Goal: Answer question/provide support: Share knowledge or assist other users

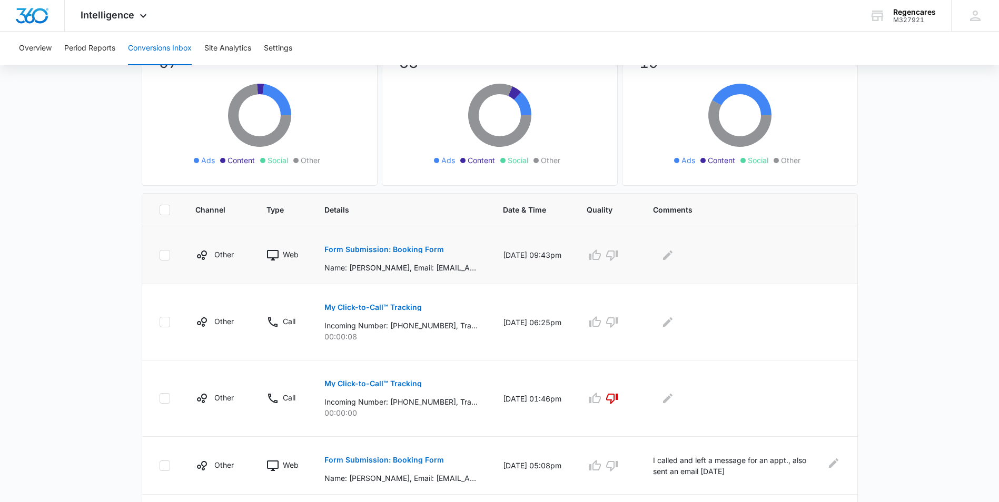
scroll to position [158, 0]
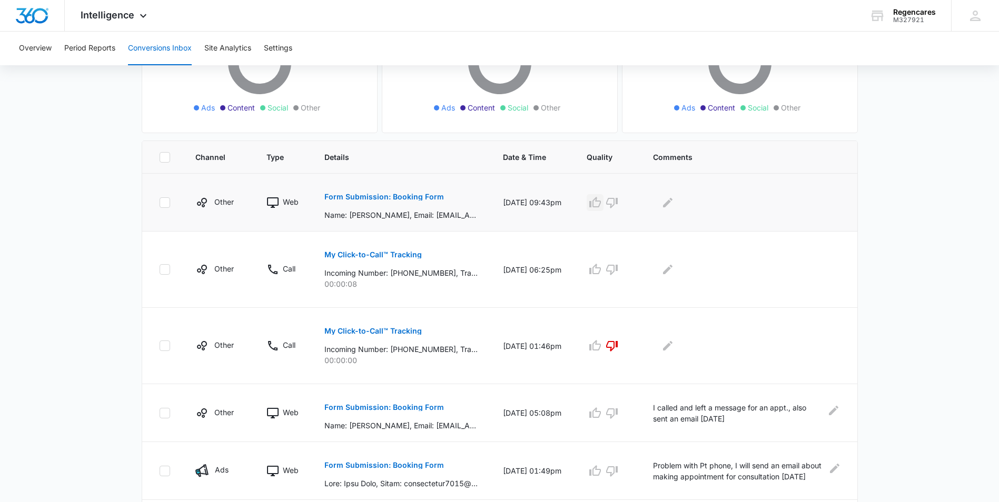
click at [593, 202] on button "button" at bounding box center [595, 202] width 17 height 17
click at [672, 202] on icon "Edit Comments" at bounding box center [667, 201] width 9 height 9
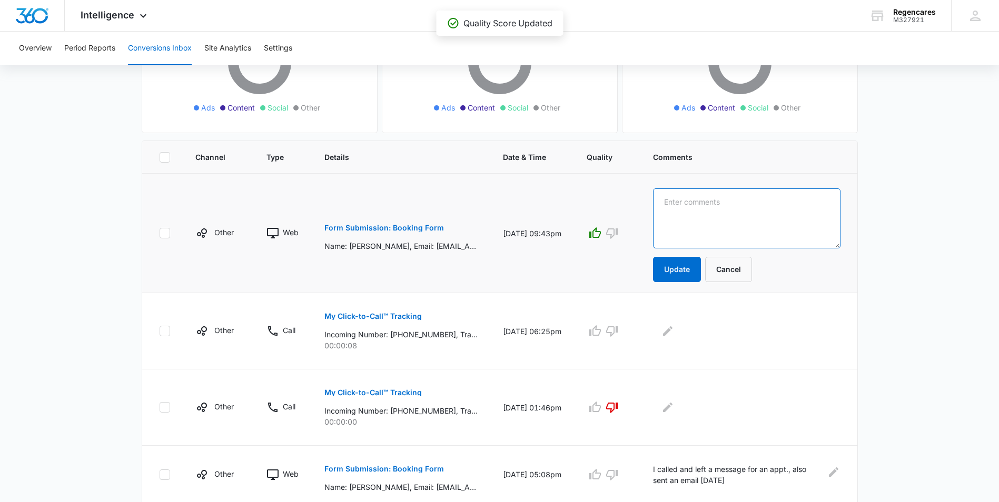
click at [672, 196] on textarea at bounding box center [746, 218] width 187 height 60
type textarea "P"
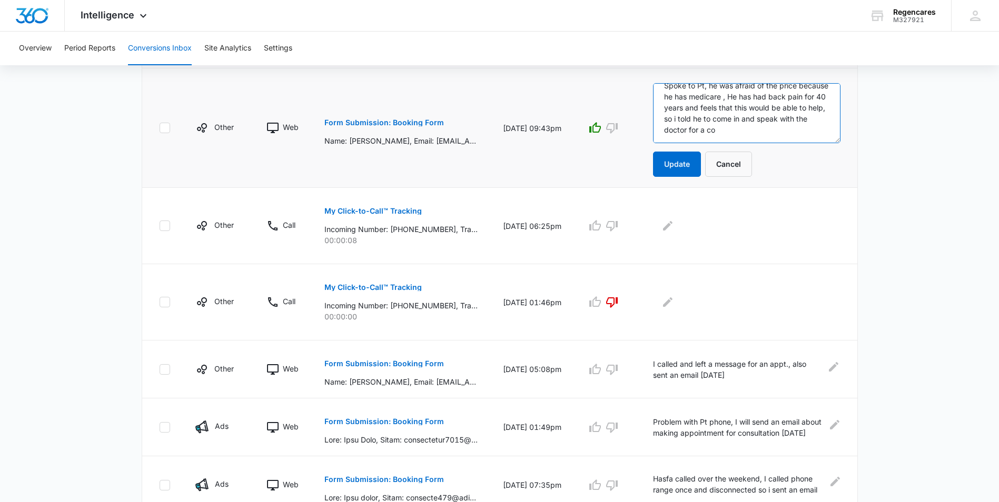
scroll to position [14, 0]
click at [814, 137] on textarea "Spoke to Pt, he was afraid of the price because he has Medicare , He has had ba…" at bounding box center [746, 113] width 187 height 60
click at [797, 126] on textarea "Spoke to Pt, he was afraid of the price because he has Medicare , He has had ba…" at bounding box center [746, 113] width 187 height 60
type textarea "Spoke to Pt, he was afraid of the price because he has Medicare , He has had ba…"
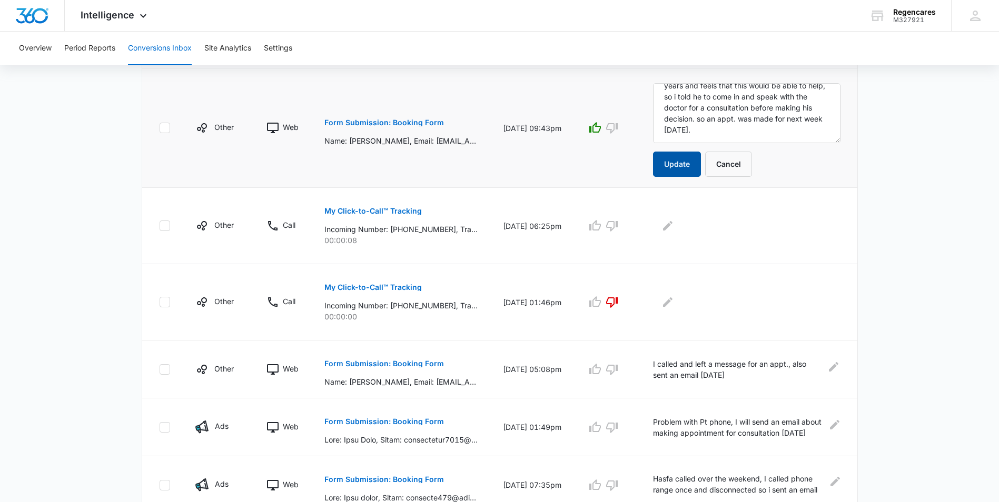
click at [672, 169] on button "Update" at bounding box center [677, 164] width 48 height 25
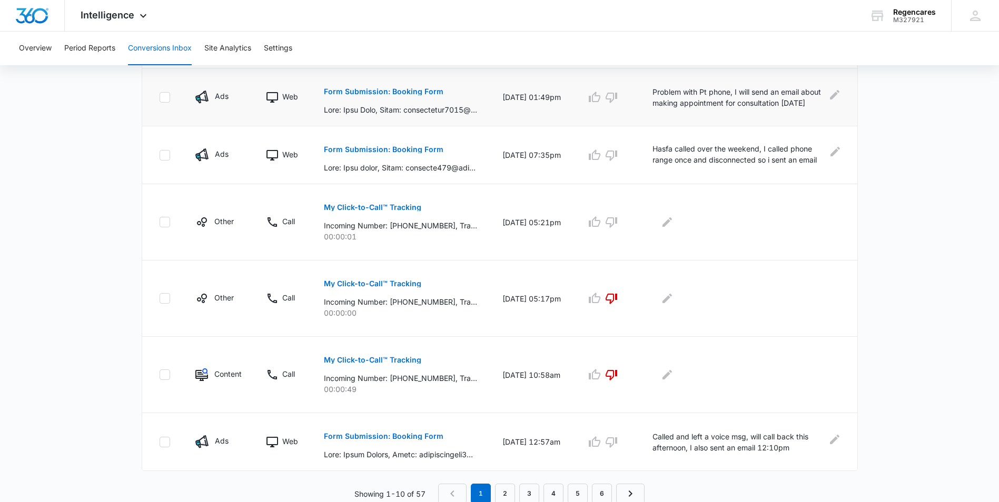
scroll to position [533, 0]
click at [506, 491] on link "2" at bounding box center [505, 492] width 20 height 20
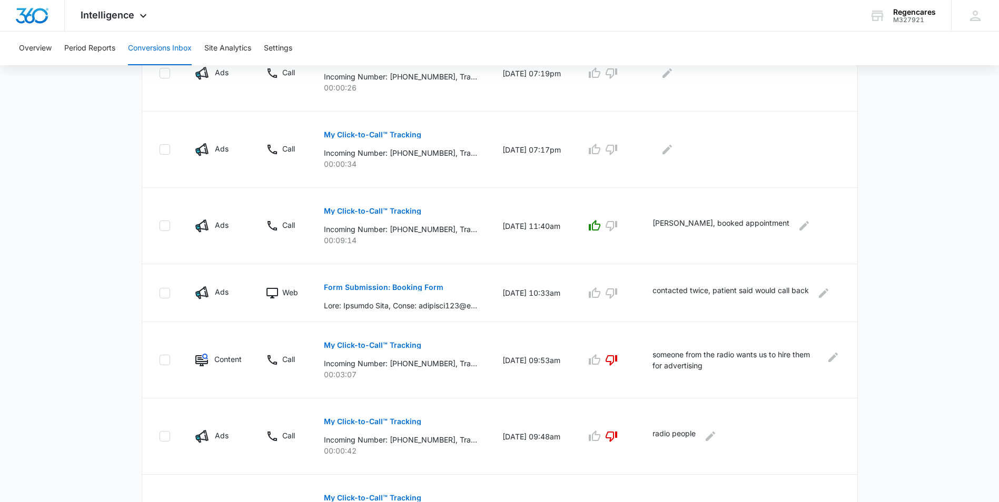
scroll to position [570, 0]
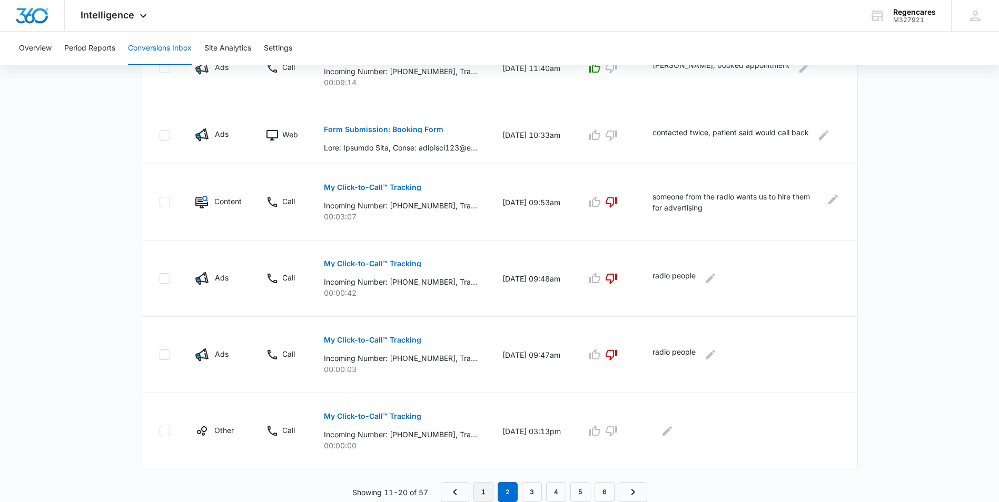
click at [483, 496] on link "1" at bounding box center [483, 492] width 20 height 20
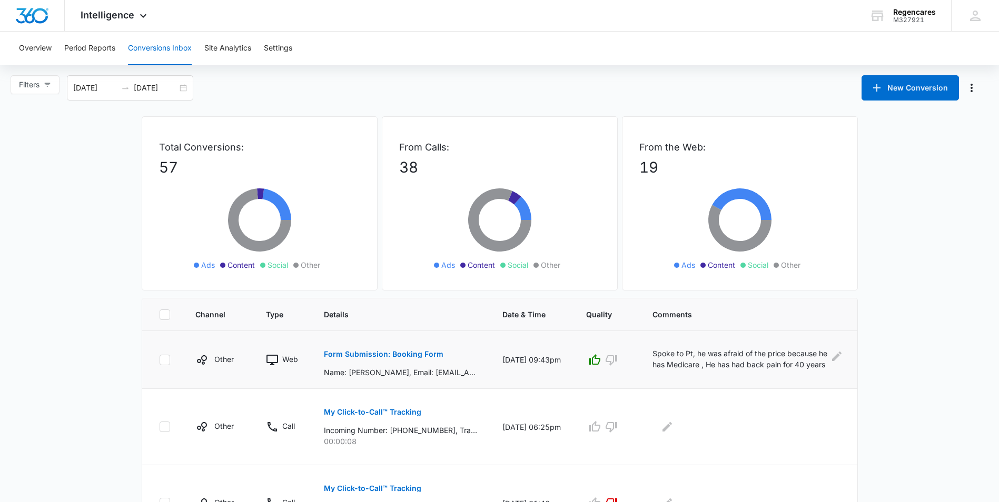
scroll to position [0, 0]
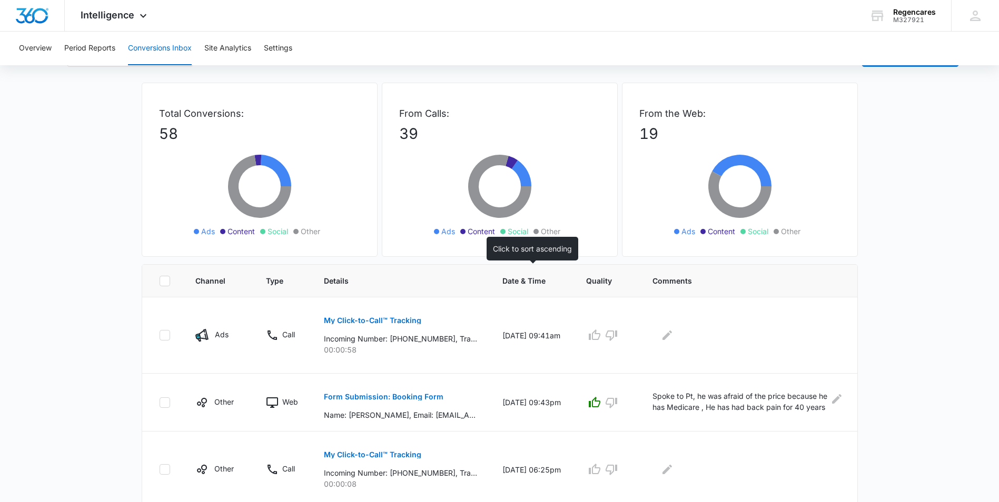
scroll to position [53, 0]
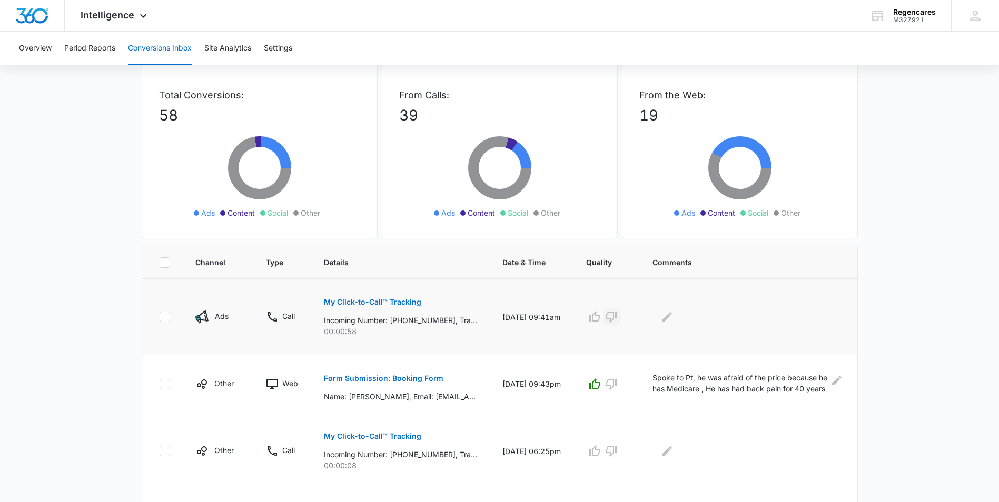
click at [613, 317] on icon "button" at bounding box center [611, 317] width 13 height 13
click at [669, 316] on icon "Edit Comments" at bounding box center [666, 316] width 9 height 9
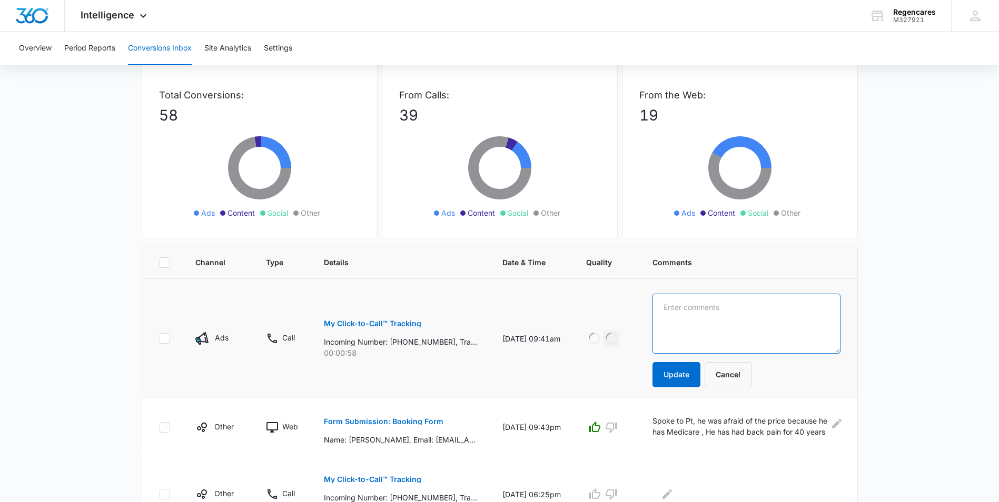
click at [669, 299] on textarea at bounding box center [746, 324] width 188 height 60
type textarea "w"
type textarea "Wrong Number call,calling for a different Doctor"
click at [686, 374] on button "Update" at bounding box center [676, 374] width 48 height 25
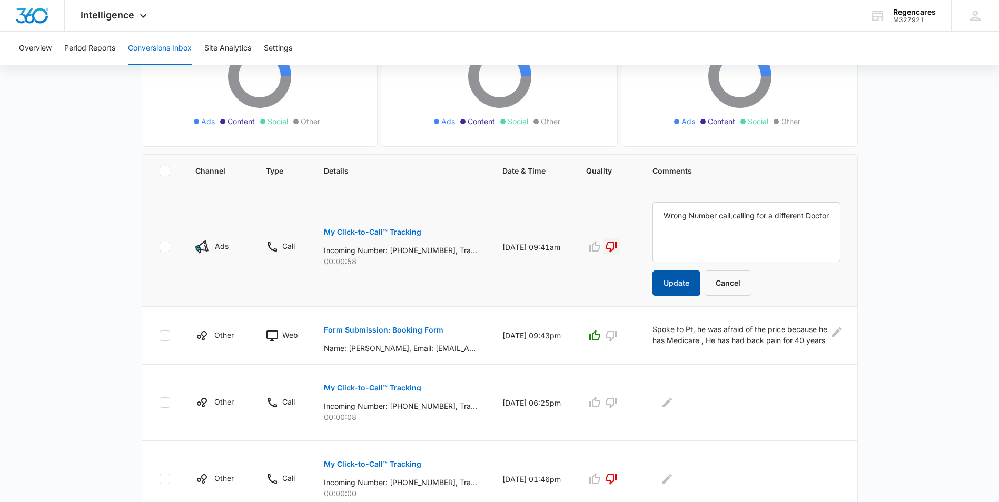
scroll to position [158, 0]
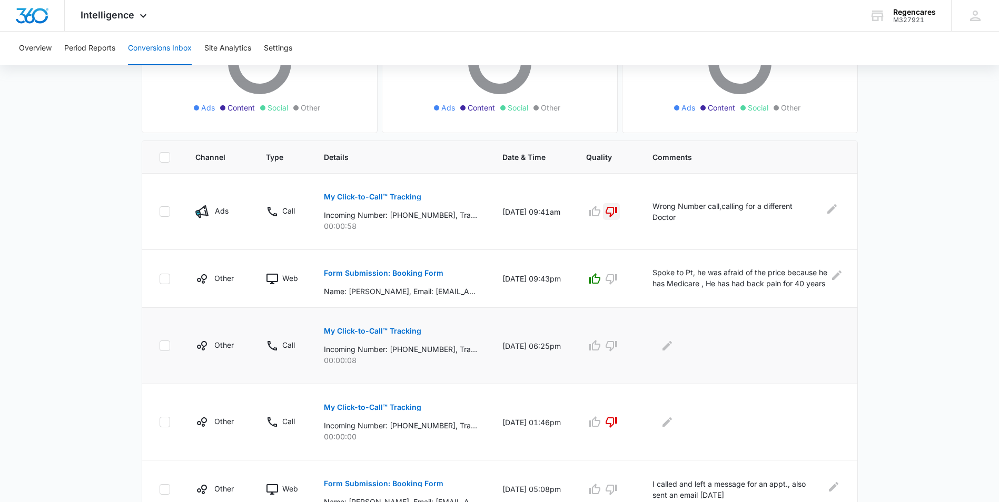
click at [365, 330] on p "My Click-to-Call™ Tracking" at bounding box center [372, 330] width 97 height 7
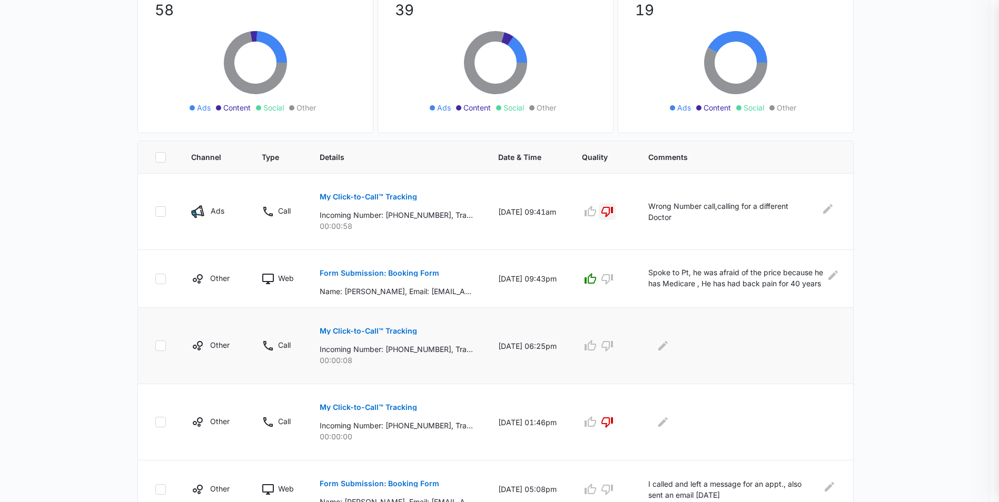
click at [365, 330] on div at bounding box center [499, 251] width 999 height 502
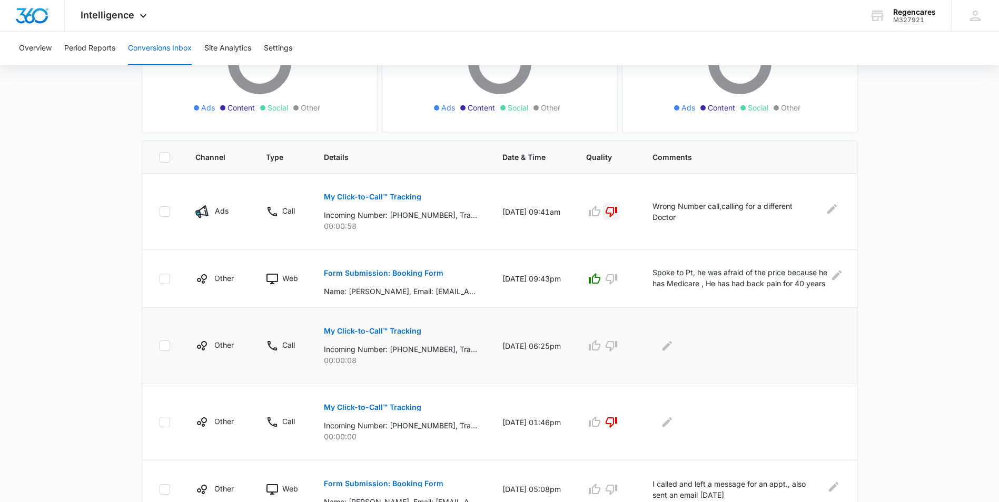
click at [365, 330] on p "My Click-to-Call™ Tracking" at bounding box center [372, 330] width 97 height 7
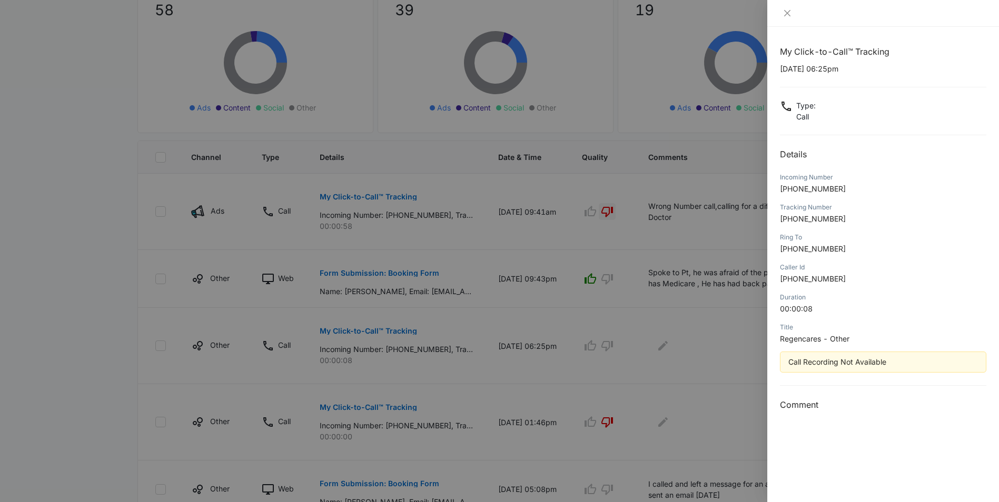
click at [604, 65] on div at bounding box center [499, 251] width 999 height 502
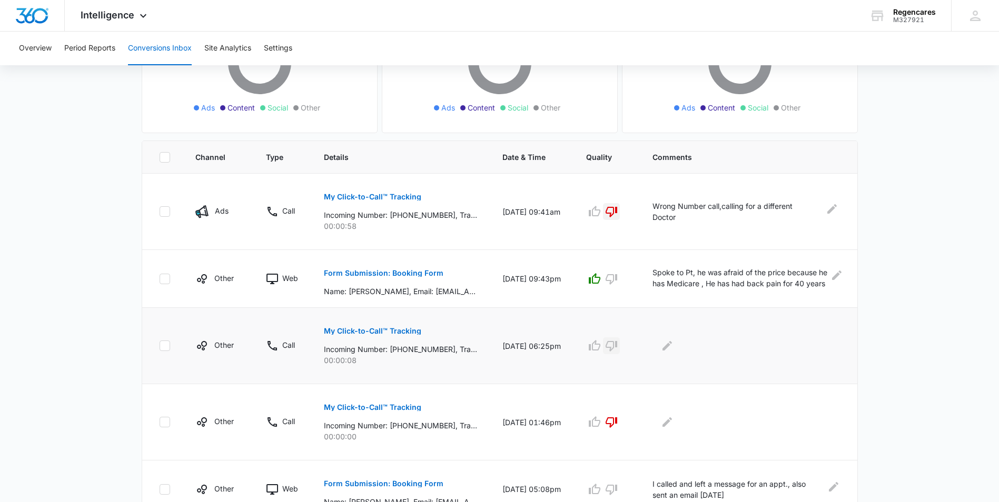
click at [616, 347] on icon "button" at bounding box center [611, 346] width 13 height 13
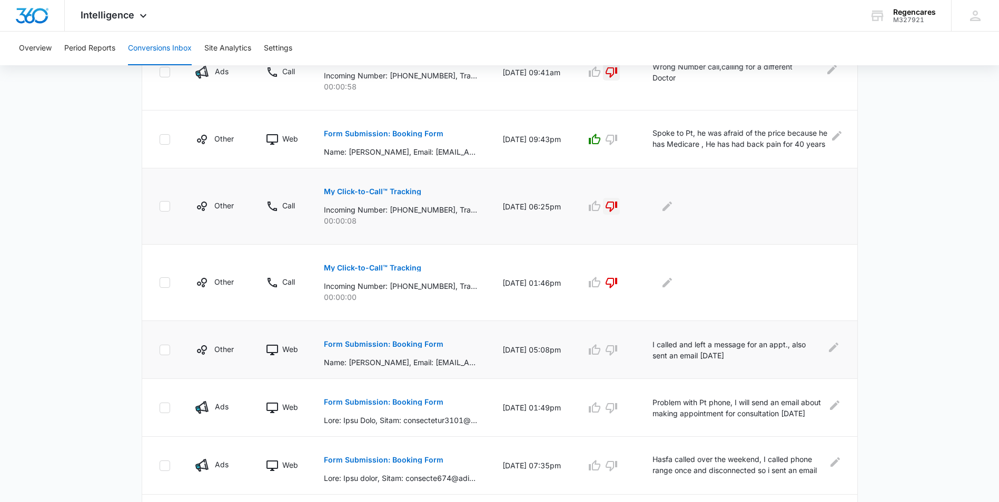
scroll to position [316, 0]
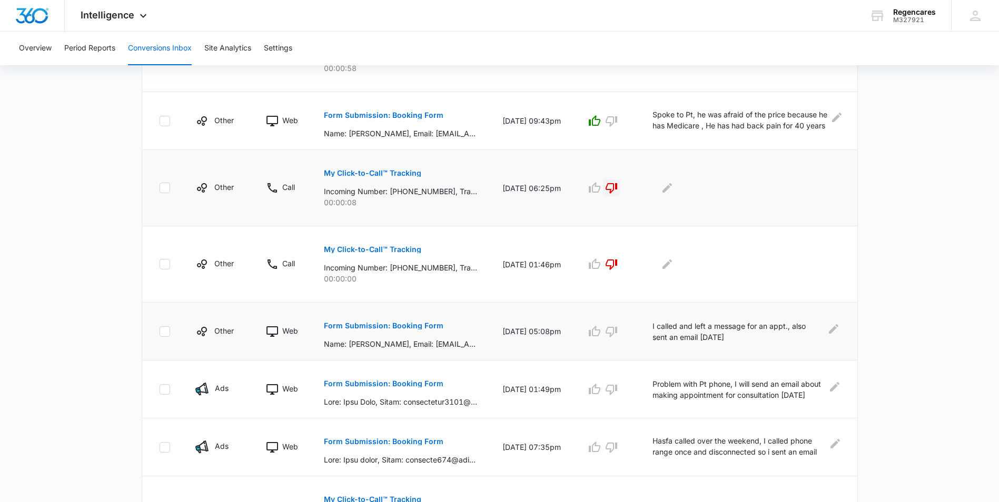
click at [374, 329] on p "Form Submission: Booking Form" at bounding box center [384, 325] width 120 height 7
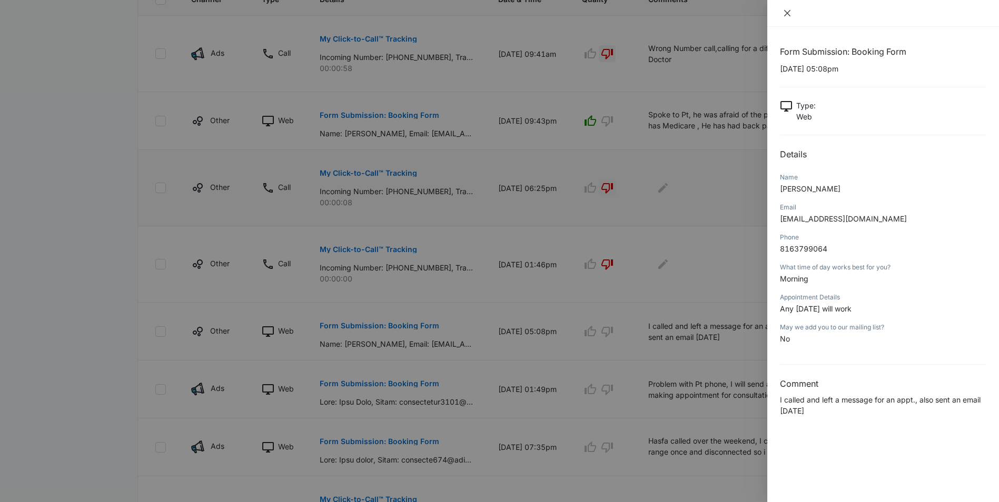
click at [786, 13] on icon "close" at bounding box center [787, 13] width 8 height 8
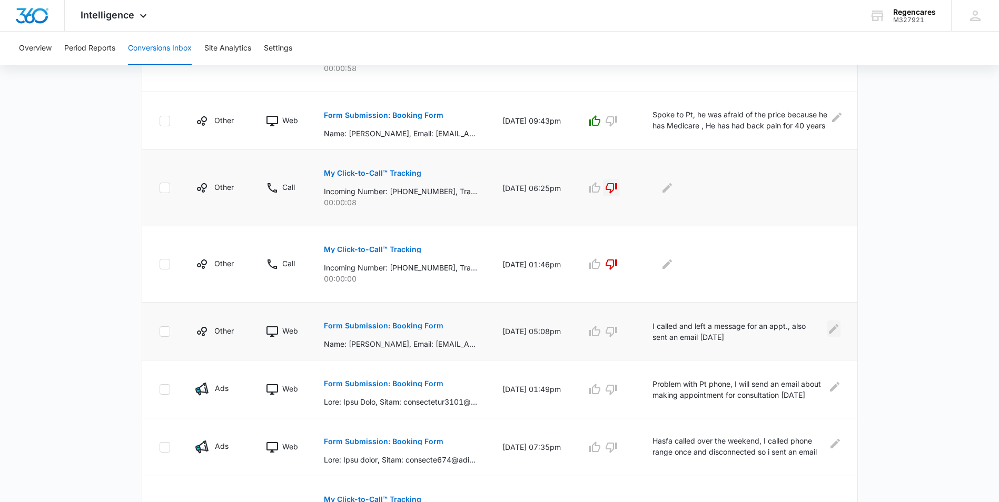
click at [832, 331] on icon "Edit Comments" at bounding box center [833, 328] width 9 height 9
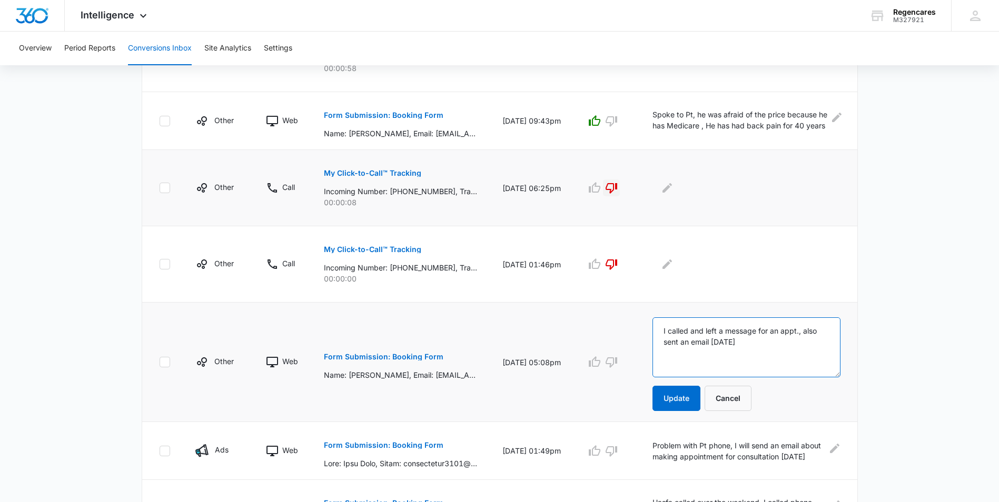
click at [762, 344] on textarea "I called and left a message for an appt., also sent an email [DATE]" at bounding box center [746, 347] width 188 height 60
type textarea "I called and left a message for an appt., also sent an email 11-Aug-2025,called…"
drag, startPoint x: 678, startPoint y: 397, endPoint x: 681, endPoint y: 382, distance: 15.2
click at [681, 388] on button "Update" at bounding box center [676, 398] width 48 height 25
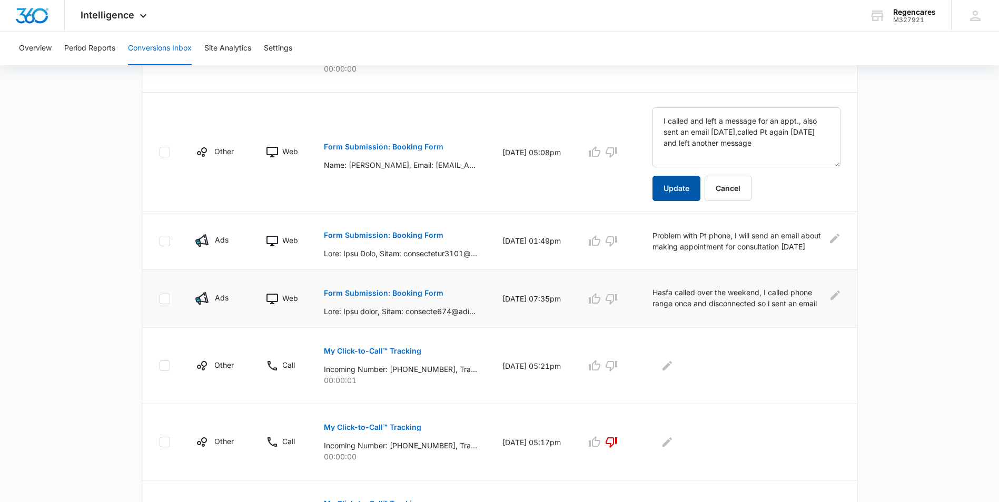
scroll to position [527, 0]
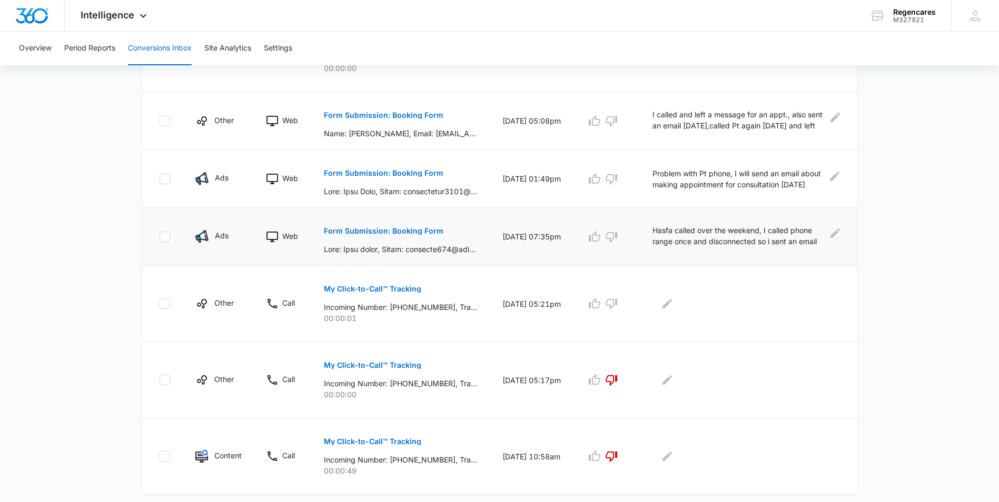
click at [419, 231] on p "Form Submission: Booking Form" at bounding box center [384, 230] width 120 height 7
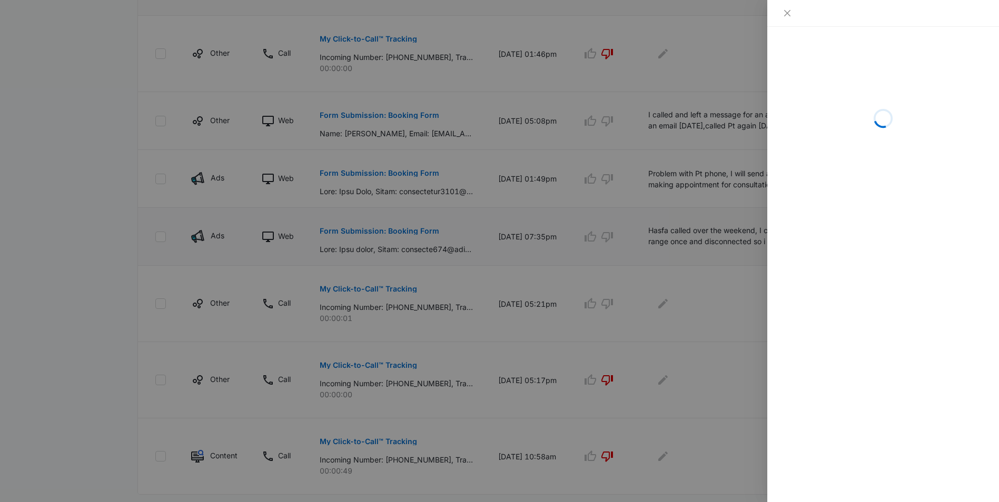
click at [419, 231] on div at bounding box center [499, 251] width 999 height 502
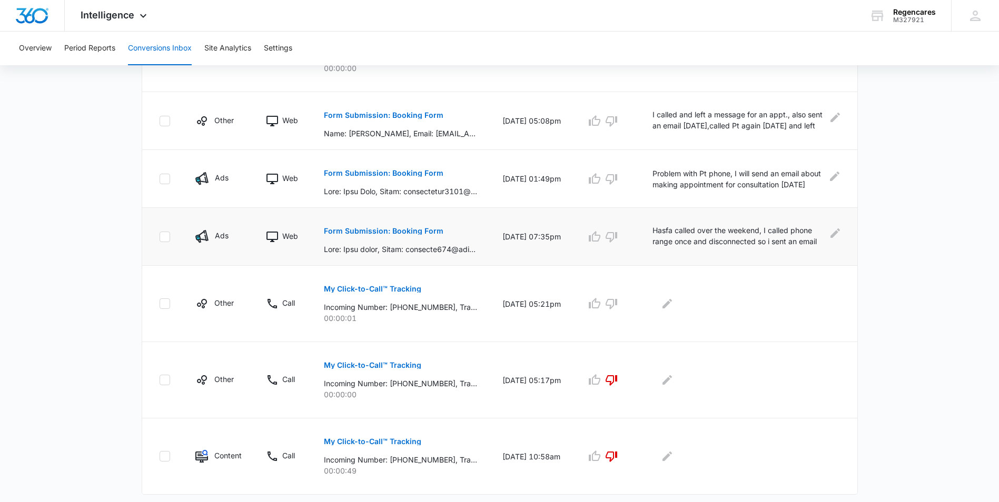
click at [733, 239] on p "Hasfa called over the weekend, I called phone range once and disconnected so i …" at bounding box center [737, 237] width 171 height 24
click at [833, 236] on icon "Edit Comments" at bounding box center [834, 233] width 9 height 9
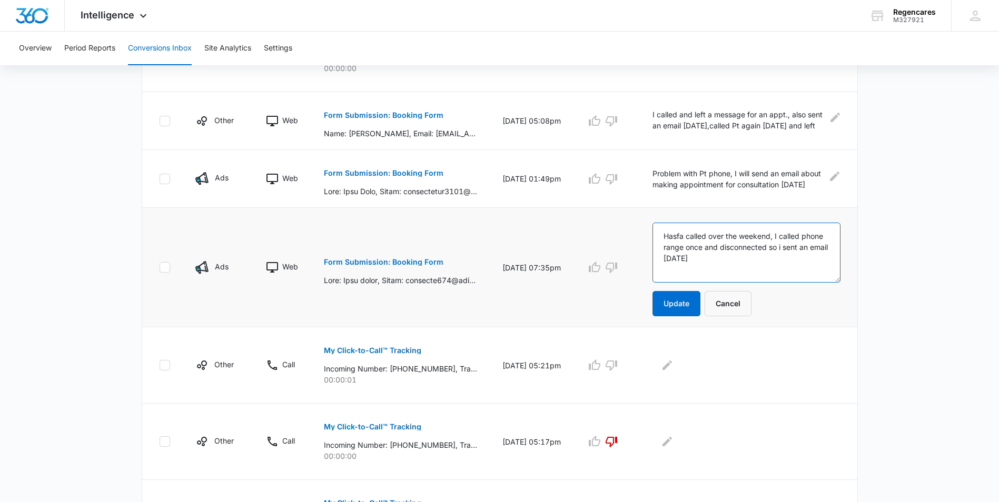
click at [726, 259] on textarea "Hasfa called over the weekend, I called phone range once and disconnected so i …" at bounding box center [746, 253] width 188 height 60
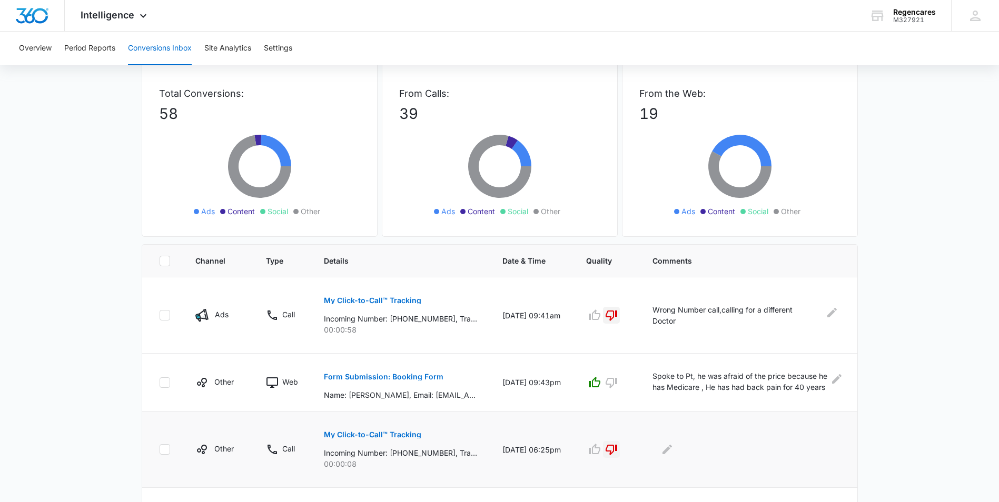
scroll to position [53, 0]
click at [603, 42] on div "Intelligence Apps Reputation Forms CRM Email Social Payments POS Content Ads In…" at bounding box center [499, 505] width 999 height 1116
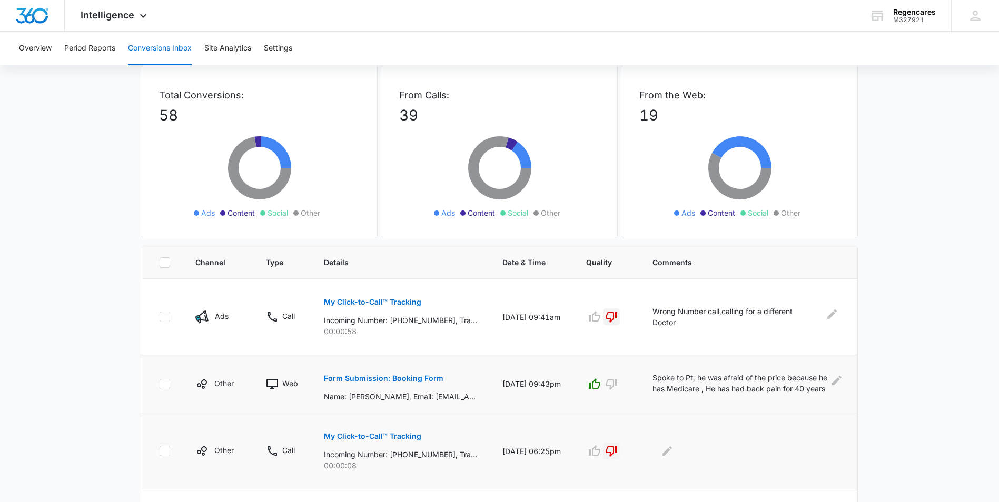
drag, startPoint x: 603, startPoint y: 42, endPoint x: 795, endPoint y: 380, distance: 388.8
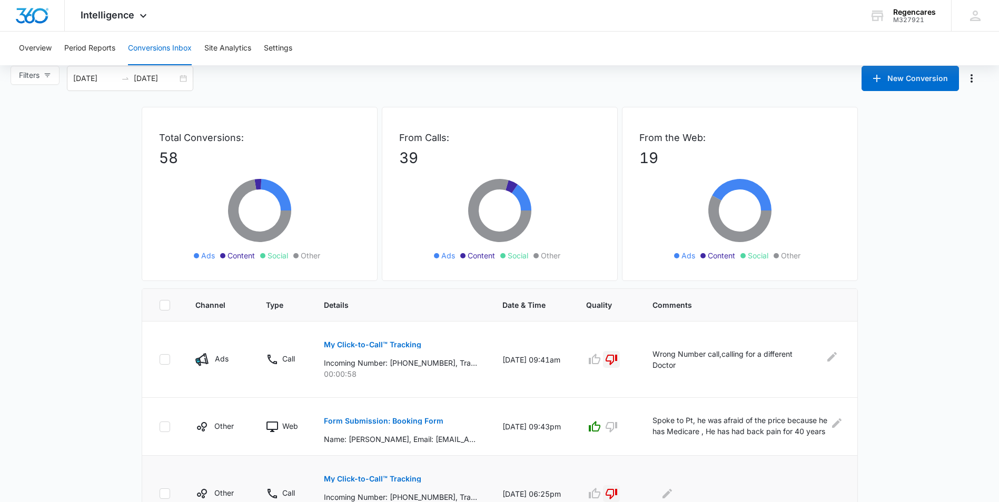
scroll to position [0, 0]
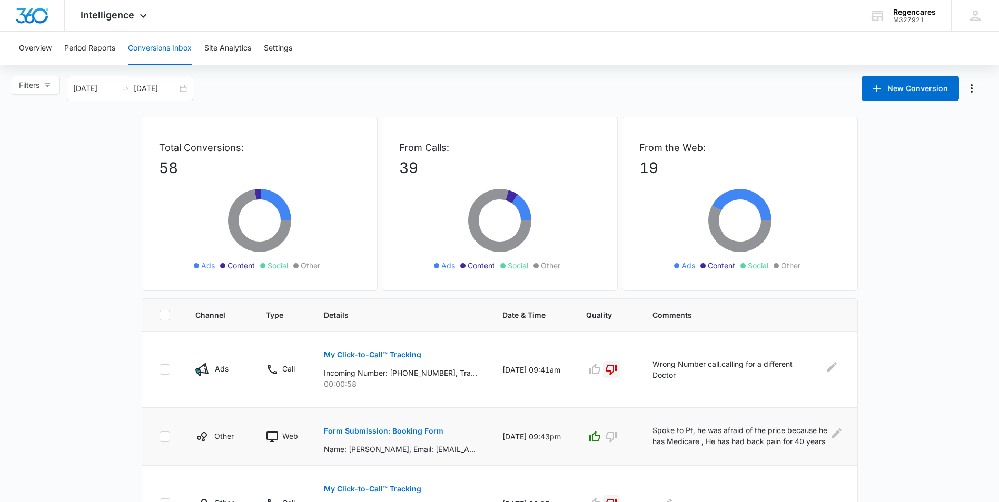
drag, startPoint x: 809, startPoint y: 428, endPoint x: 812, endPoint y: 436, distance: 9.0
drag, startPoint x: 812, startPoint y: 436, endPoint x: 812, endPoint y: 489, distance: 52.7
